Goal: Task Accomplishment & Management: Use online tool/utility

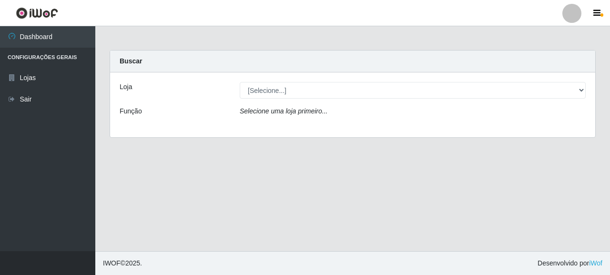
click at [307, 102] on div "Loja [Selecione...] Supermercado Queiroz - [GEOGRAPHIC_DATA] Função Selecione u…" at bounding box center [352, 104] width 485 height 65
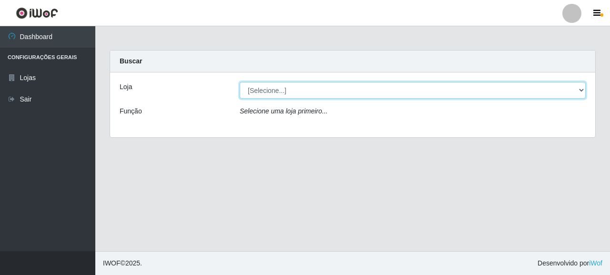
click at [307, 96] on select "[Selecione...] Supermercado Queiroz - [GEOGRAPHIC_DATA]" at bounding box center [413, 90] width 346 height 17
select select "496"
click at [240, 82] on select "[Selecione...] Supermercado Queiroz - [GEOGRAPHIC_DATA]" at bounding box center [413, 90] width 346 height 17
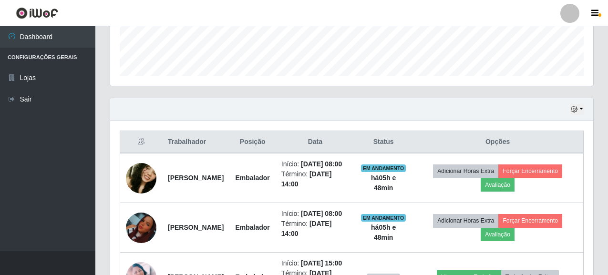
scroll to position [381, 0]
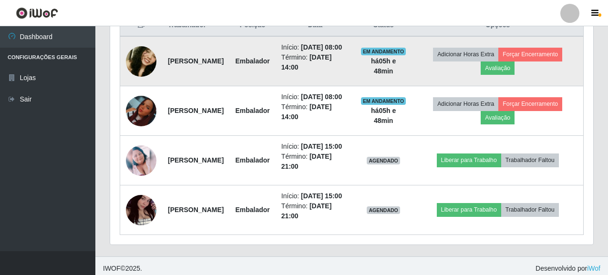
drag, startPoint x: 169, startPoint y: 59, endPoint x: 222, endPoint y: 72, distance: 54.6
click at [222, 72] on td "[PERSON_NAME]" at bounding box center [195, 61] width 67 height 50
copy strong "[PERSON_NAME]"
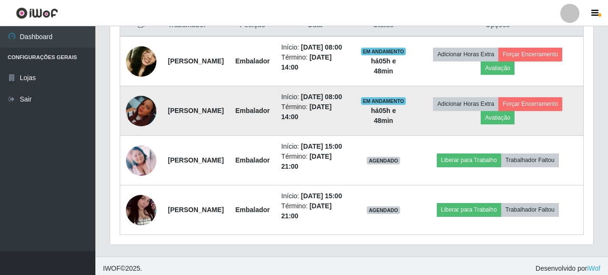
drag, startPoint x: 168, startPoint y: 122, endPoint x: 212, endPoint y: 133, distance: 45.7
click at [212, 133] on td "[PERSON_NAME]" at bounding box center [195, 111] width 67 height 50
copy strong "[PERSON_NAME]"
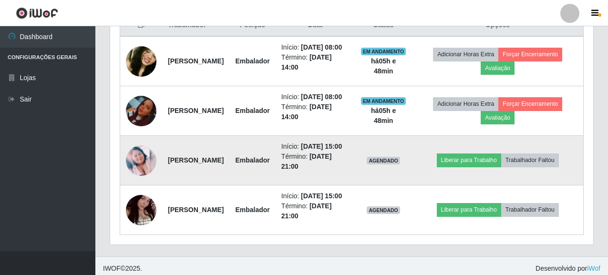
drag, startPoint x: 168, startPoint y: 180, endPoint x: 188, endPoint y: 184, distance: 20.9
click at [199, 185] on td "[PERSON_NAME]" at bounding box center [195, 161] width 67 height 50
copy strong "[PERSON_NAME]"
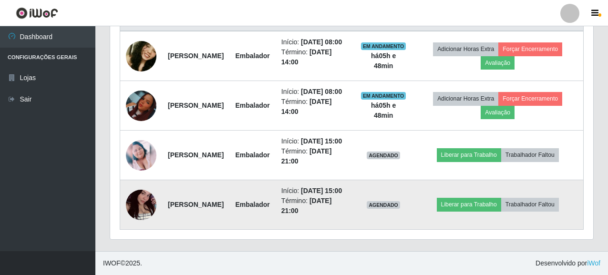
drag, startPoint x: 165, startPoint y: 197, endPoint x: 215, endPoint y: 203, distance: 50.9
click at [215, 203] on td "[PERSON_NAME]" at bounding box center [195, 205] width 67 height 50
copy strong "[PERSON_NAME]"
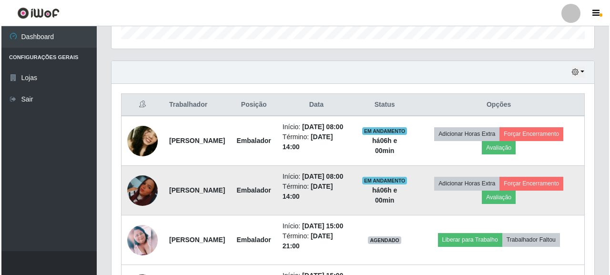
scroll to position [284, 0]
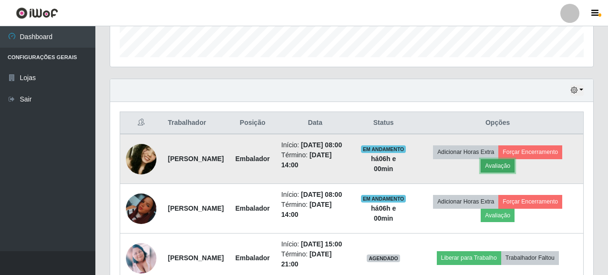
click at [510, 172] on button "Avaliação" at bounding box center [498, 165] width 34 height 13
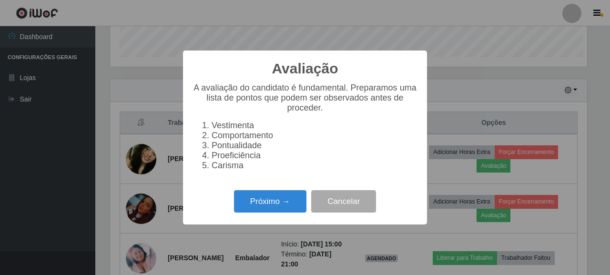
scroll to position [198, 477]
click at [258, 206] on button "Próximo →" at bounding box center [270, 201] width 72 height 22
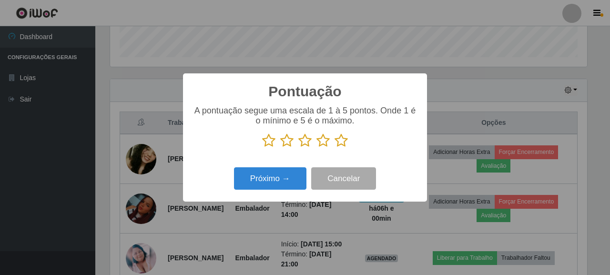
scroll to position [476660, 476380]
click at [335, 137] on icon at bounding box center [341, 141] width 13 height 14
click at [335, 148] on input "radio" at bounding box center [335, 148] width 0 height 0
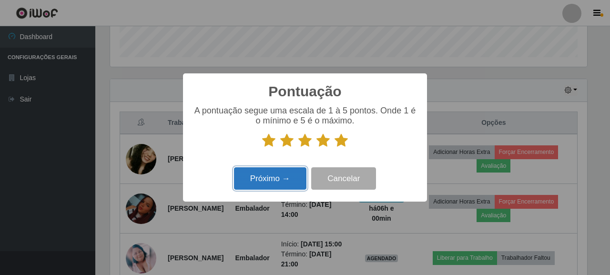
click at [267, 184] on button "Próximo →" at bounding box center [270, 178] width 72 height 22
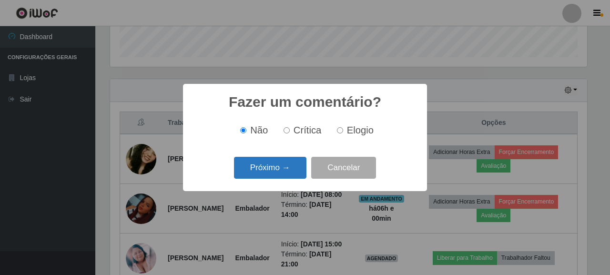
click at [256, 169] on button "Próximo →" at bounding box center [270, 168] width 72 height 22
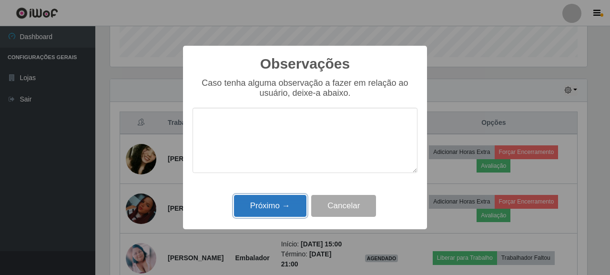
click at [276, 207] on button "Próximo →" at bounding box center [270, 206] width 72 height 22
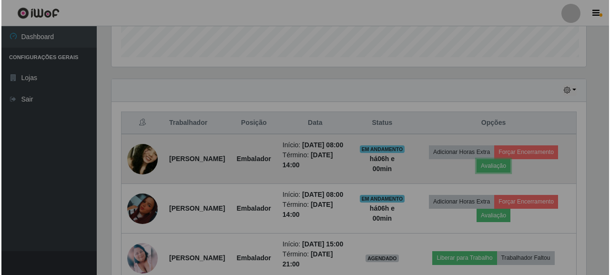
scroll to position [198, 483]
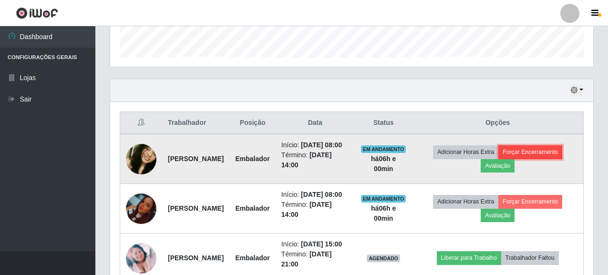
click at [521, 152] on button "Forçar Encerramento" at bounding box center [530, 151] width 64 height 13
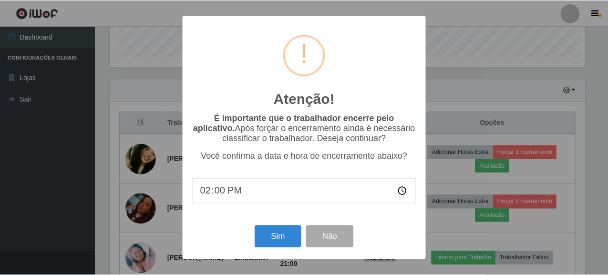
scroll to position [198, 477]
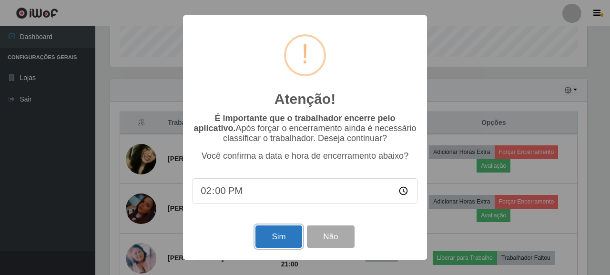
click at [262, 233] on button "Sim" at bounding box center [279, 237] width 46 height 22
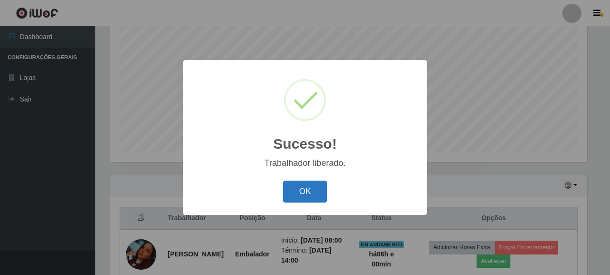
click at [299, 189] on button "OK" at bounding box center [305, 192] width 44 height 22
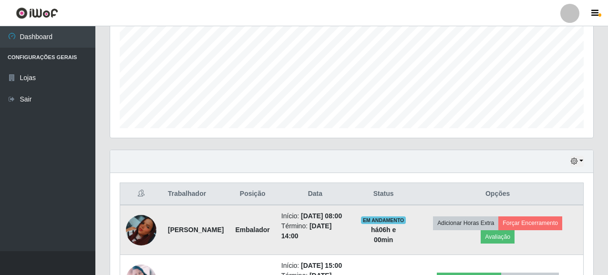
scroll to position [236, 0]
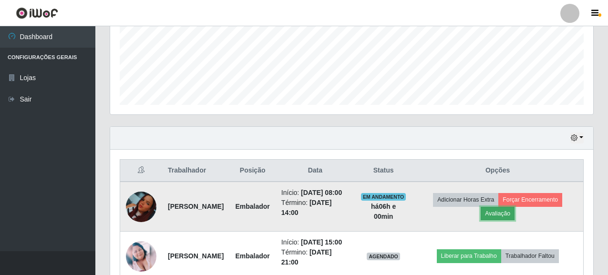
click at [498, 217] on button "Avaliação" at bounding box center [498, 213] width 34 height 13
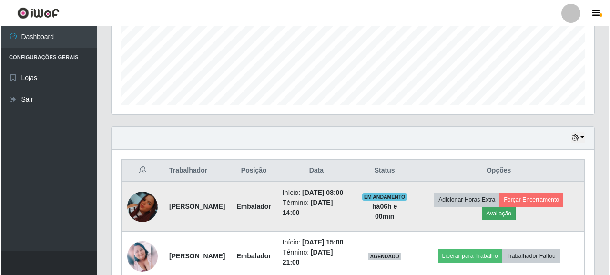
scroll to position [198, 477]
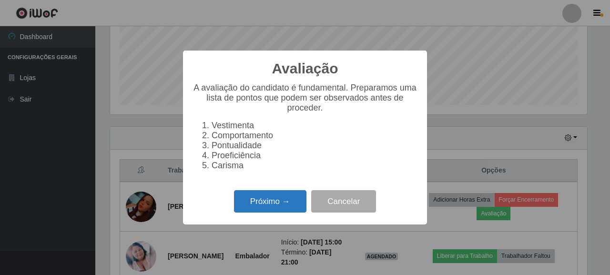
click at [279, 206] on button "Próximo →" at bounding box center [270, 201] width 72 height 22
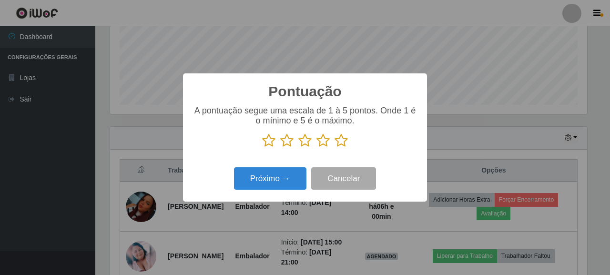
scroll to position [476660, 476380]
click at [343, 143] on icon at bounding box center [341, 141] width 13 height 14
click at [335, 148] on input "radio" at bounding box center [335, 148] width 0 height 0
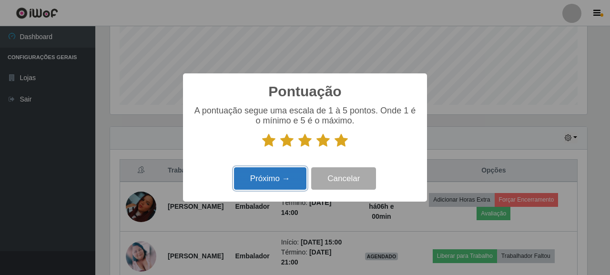
click at [282, 176] on button "Próximo →" at bounding box center [270, 178] width 72 height 22
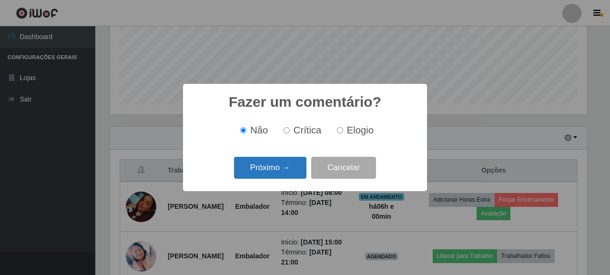
click at [288, 168] on button "Próximo →" at bounding box center [270, 168] width 72 height 22
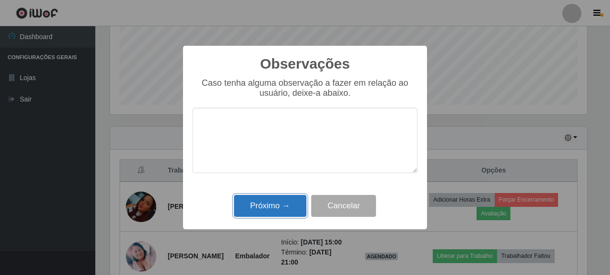
click at [274, 201] on button "Próximo →" at bounding box center [270, 206] width 72 height 22
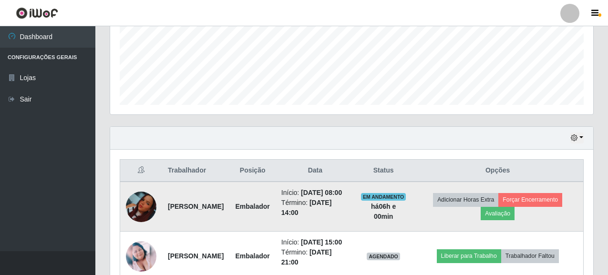
scroll to position [198, 483]
click at [536, 206] on button "Forçar Encerramento" at bounding box center [530, 199] width 64 height 13
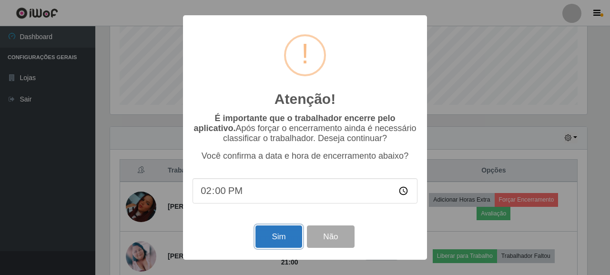
click at [272, 243] on button "Sim" at bounding box center [279, 237] width 46 height 22
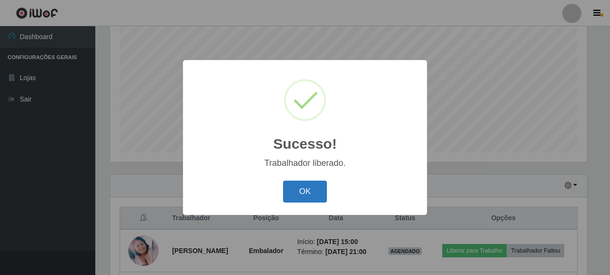
click at [311, 190] on button "OK" at bounding box center [305, 192] width 44 height 22
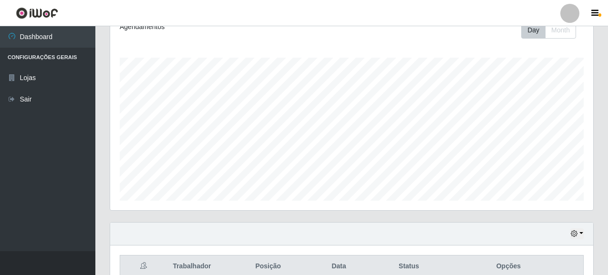
scroll to position [130, 0]
